Goal: Task Accomplishment & Management: Manage account settings

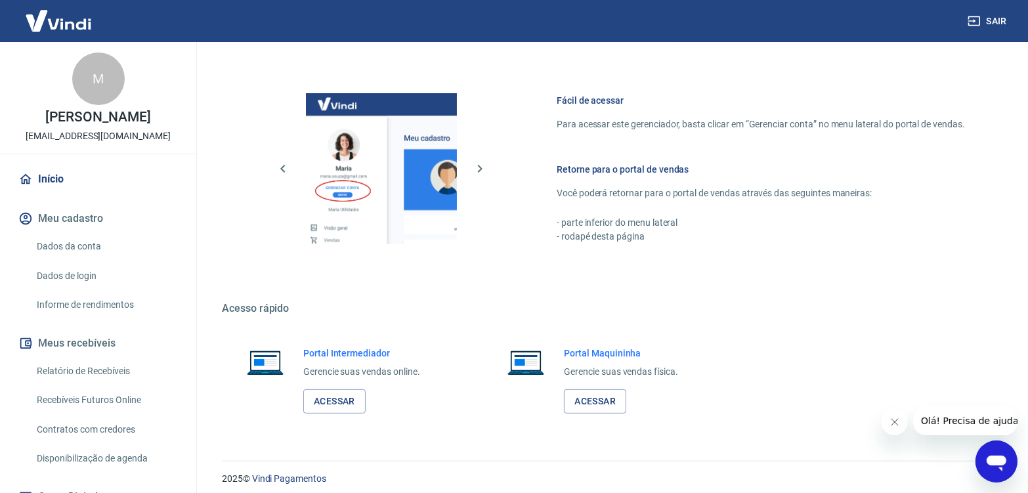
scroll to position [529, 0]
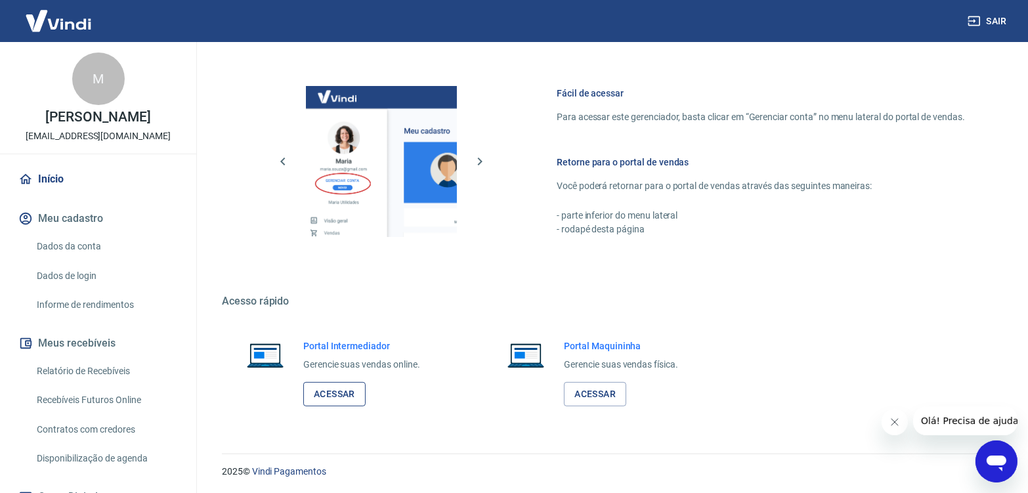
click at [334, 390] on link "Acessar" at bounding box center [334, 394] width 62 height 24
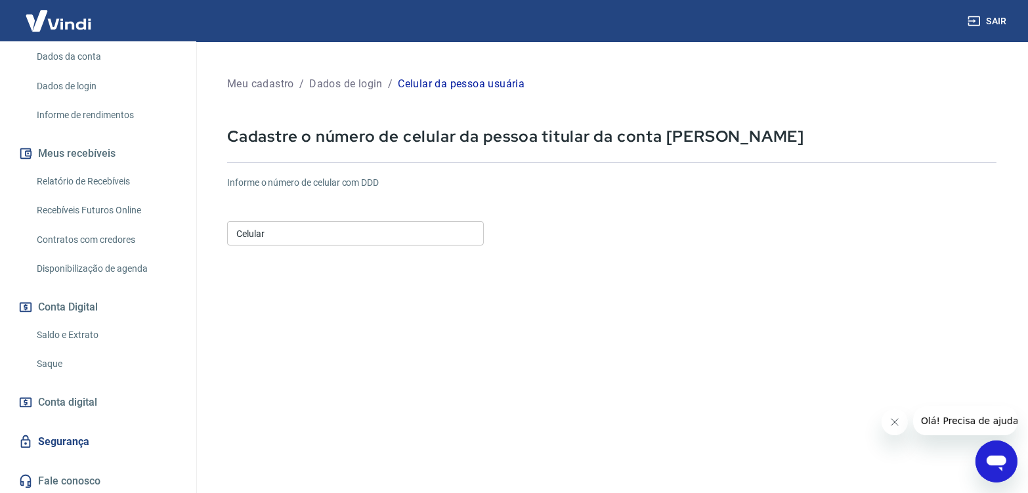
scroll to position [192, 0]
click at [77, 178] on link "Relatório de Recebíveis" at bounding box center [106, 179] width 149 height 27
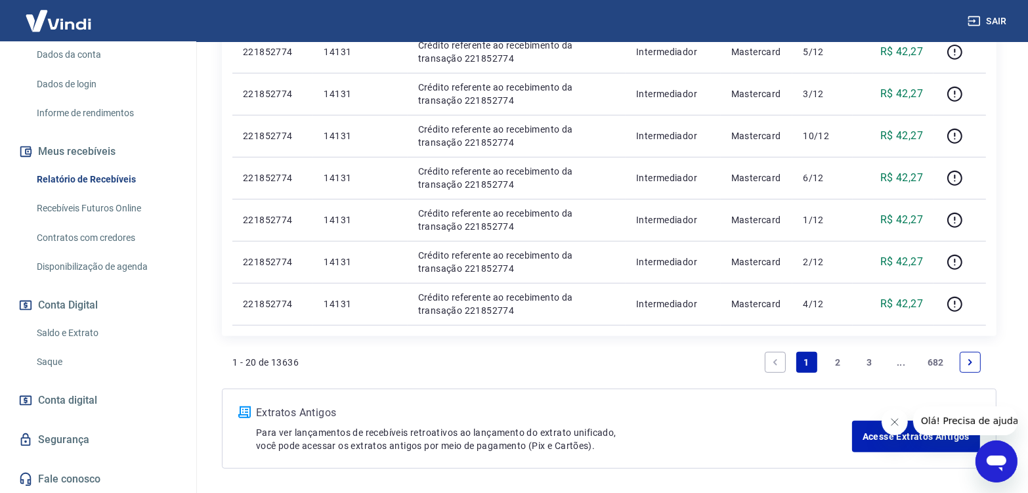
scroll to position [937, 0]
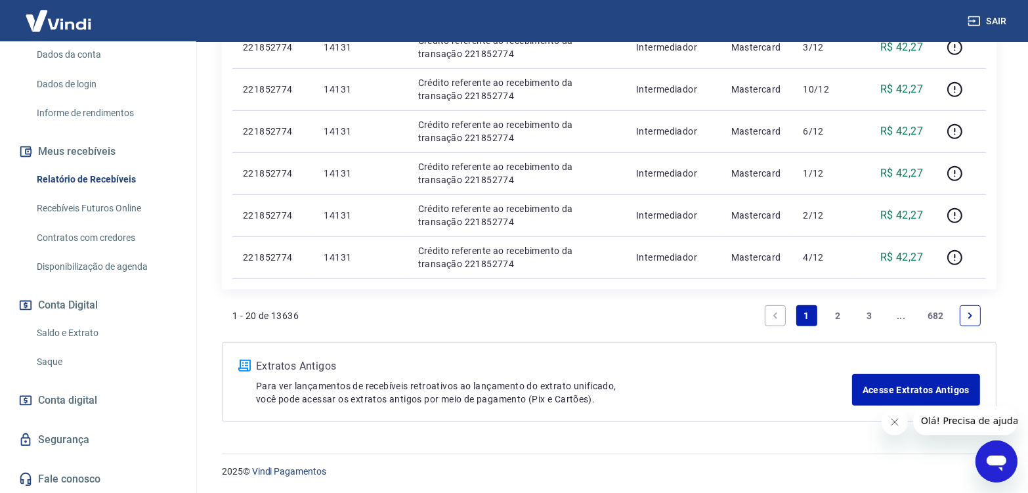
click at [842, 316] on link "2" at bounding box center [838, 315] width 21 height 21
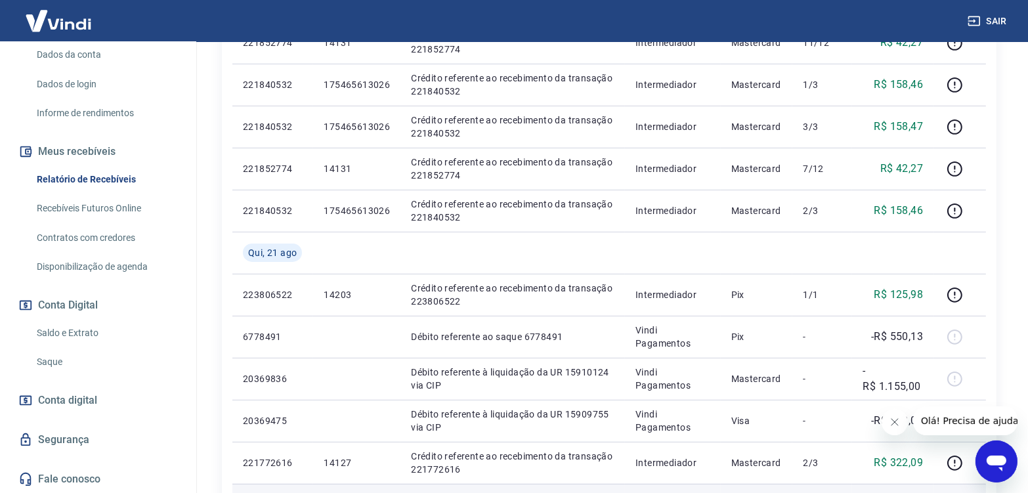
scroll to position [963, 0]
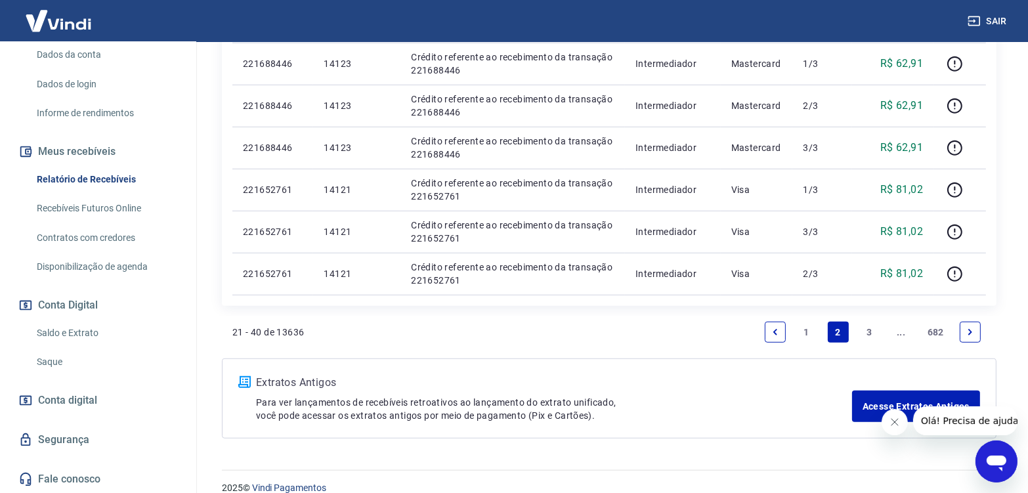
click at [805, 330] on link "1" at bounding box center [806, 332] width 21 height 21
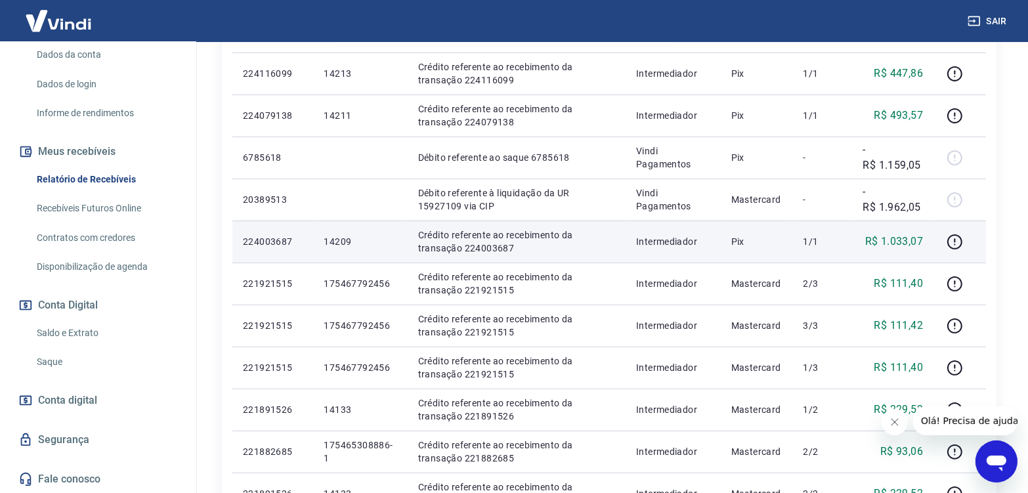
scroll to position [350, 0]
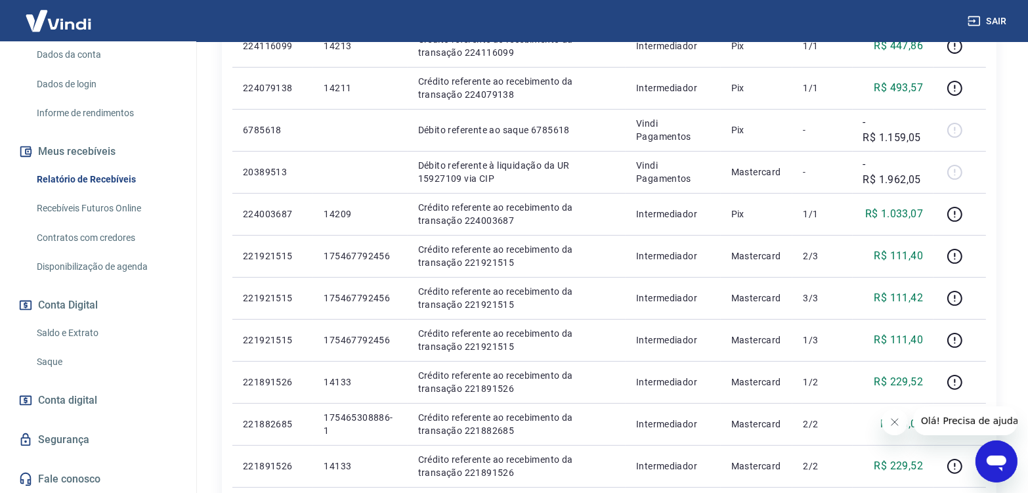
click at [891, 419] on icon "Close message from company" at bounding box center [894, 421] width 11 height 11
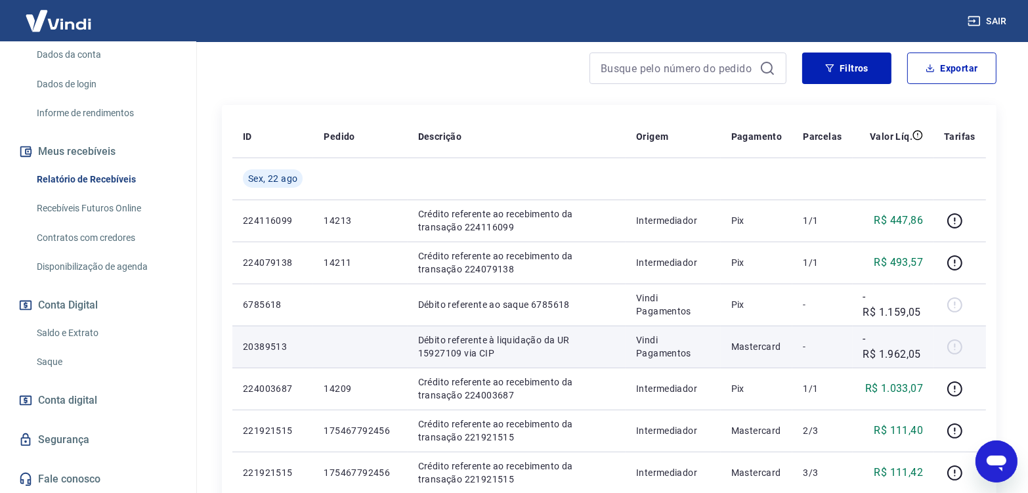
scroll to position [0, 0]
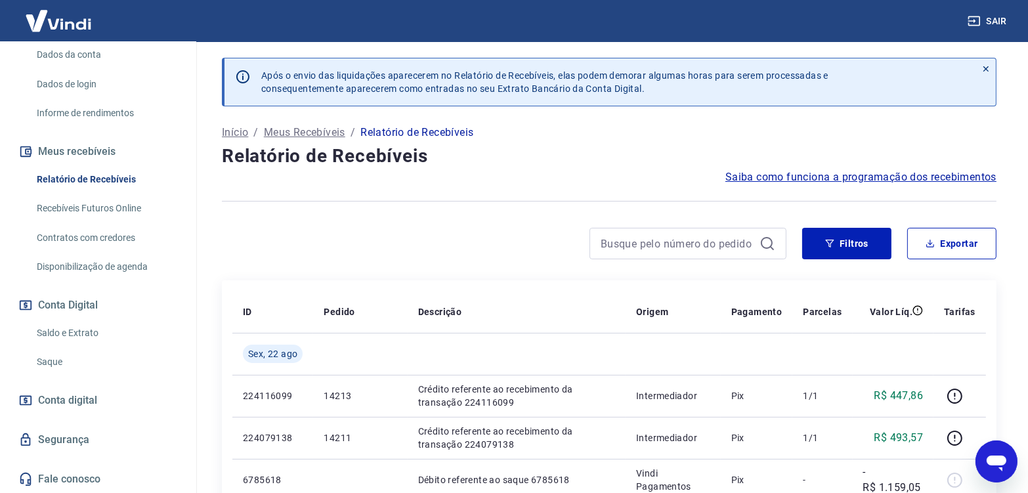
click at [39, 359] on link "Saque" at bounding box center [106, 362] width 149 height 27
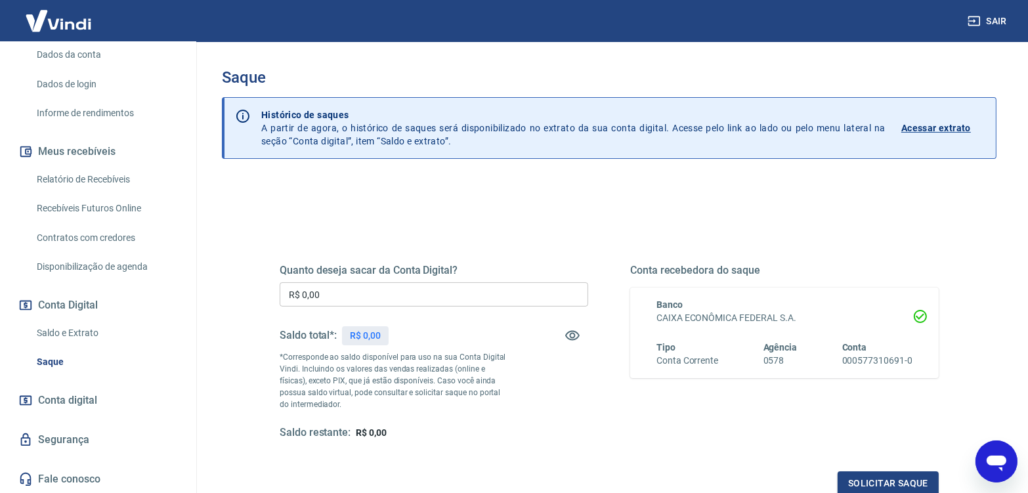
click at [942, 123] on p "Acessar extrato" at bounding box center [936, 127] width 70 height 13
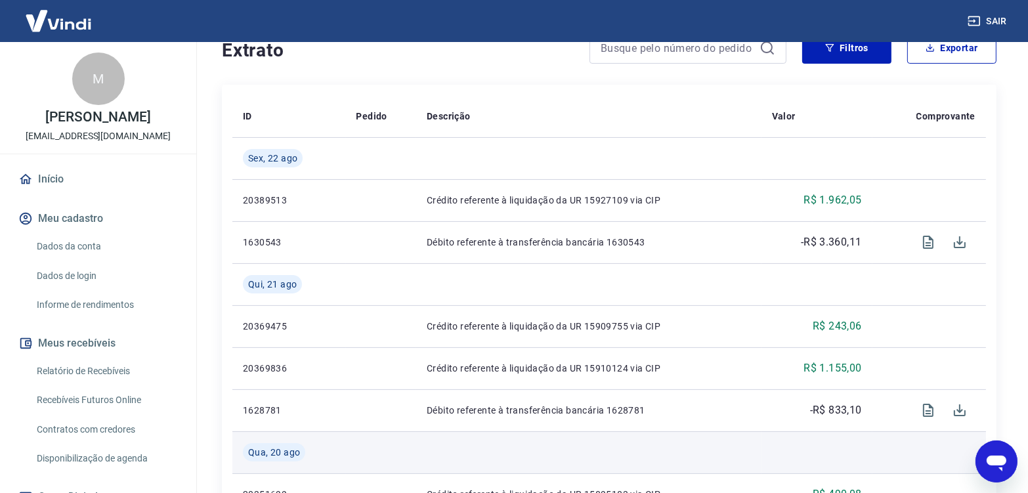
scroll to position [262, 0]
